Goal: Information Seeking & Learning: Check status

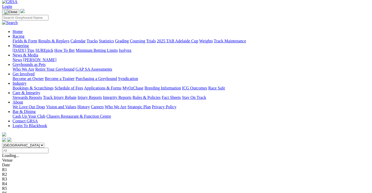
scroll to position [52, 0]
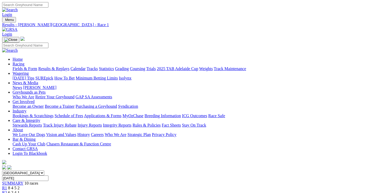
click at [20, 191] on span "6 2 4 1" at bounding box center [14, 193] width 12 height 4
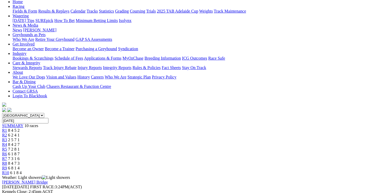
scroll to position [26, 0]
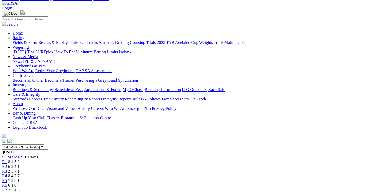
click at [20, 169] on span "2 5 7 1" at bounding box center [14, 171] width 12 height 4
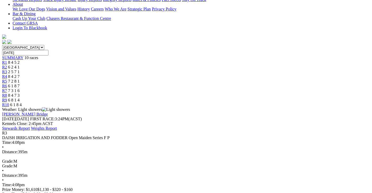
scroll to position [105, 0]
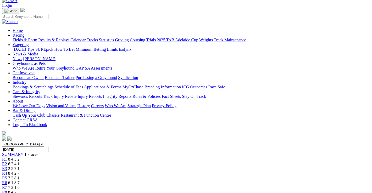
scroll to position [26, 0]
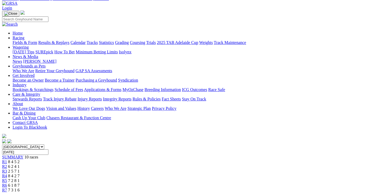
click at [20, 174] on span "8 4 2 7" at bounding box center [14, 176] width 12 height 4
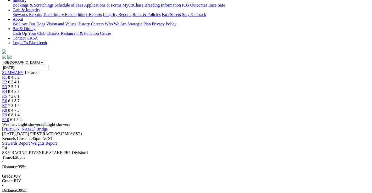
scroll to position [131, 0]
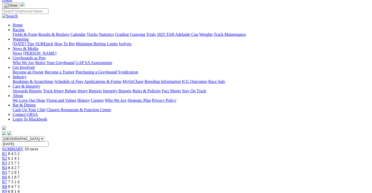
scroll to position [26, 0]
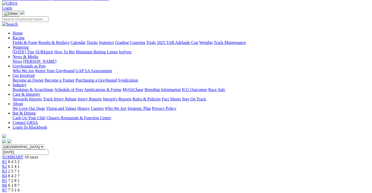
click at [20, 179] on span "7 2 8 1" at bounding box center [14, 181] width 12 height 4
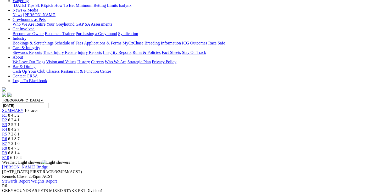
scroll to position [52, 0]
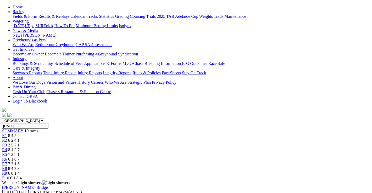
click at [20, 162] on span "7 3 1 6" at bounding box center [14, 164] width 12 height 4
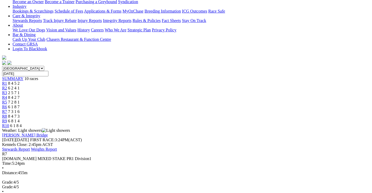
scroll to position [52, 0]
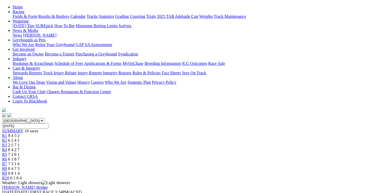
click at [20, 167] on span "8 4 7 3" at bounding box center [14, 169] width 12 height 4
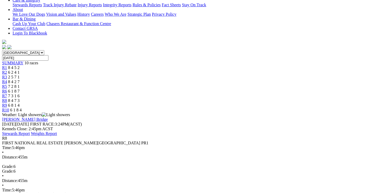
scroll to position [26, 0]
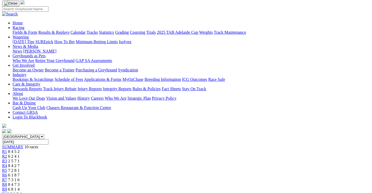
scroll to position [26, 0]
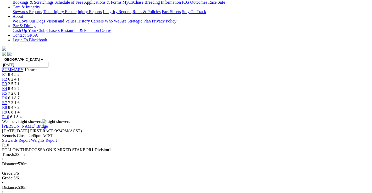
scroll to position [105, 0]
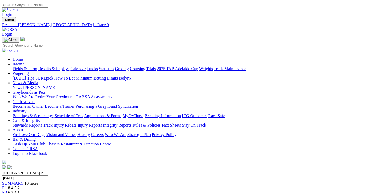
scroll to position [13, 0]
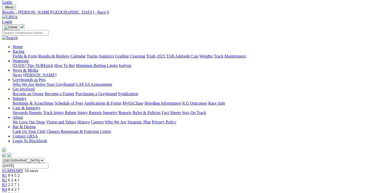
click at [57, 54] on link "Results & Replays" at bounding box center [53, 56] width 31 height 4
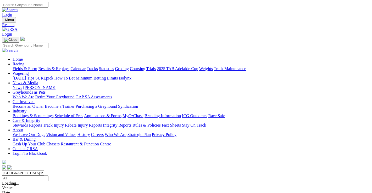
click at [20, 191] on span "7 8 2 1" at bounding box center [14, 193] width 12 height 4
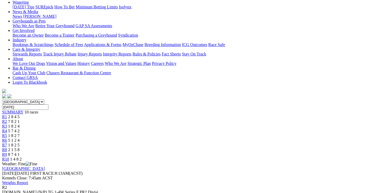
scroll to position [26, 0]
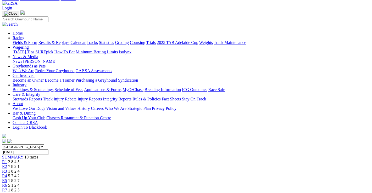
click at [20, 169] on span "1 8 2 4" at bounding box center [14, 171] width 12 height 4
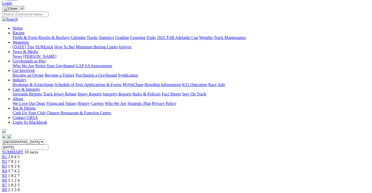
scroll to position [26, 0]
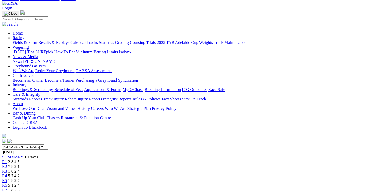
click at [20, 179] on span "1 8 2 7" at bounding box center [14, 181] width 12 height 4
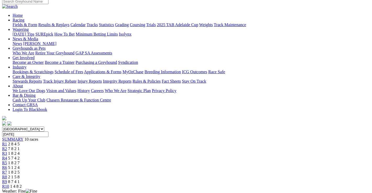
scroll to position [26, 0]
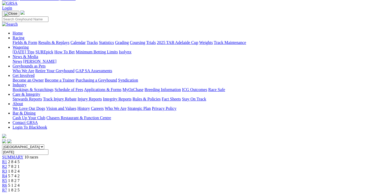
click at [20, 188] on span "1 8 2 5" at bounding box center [14, 190] width 12 height 4
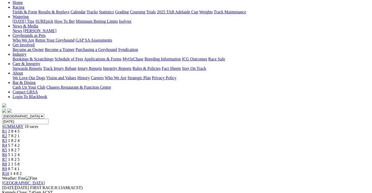
scroll to position [52, 0]
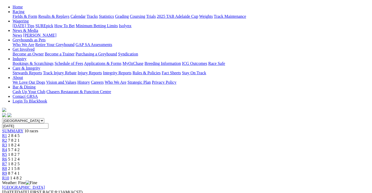
click at [20, 167] on span "2 1 5 8" at bounding box center [14, 169] width 12 height 4
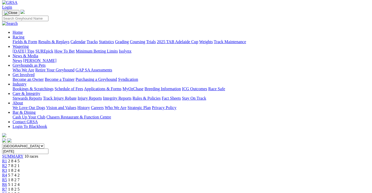
scroll to position [26, 0]
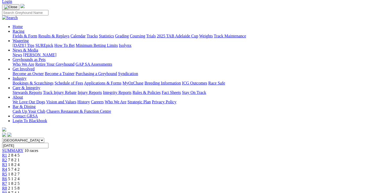
scroll to position [26, 0]
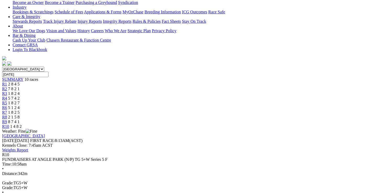
scroll to position [131, 0]
